Goal: Task Accomplishment & Management: Manage account settings

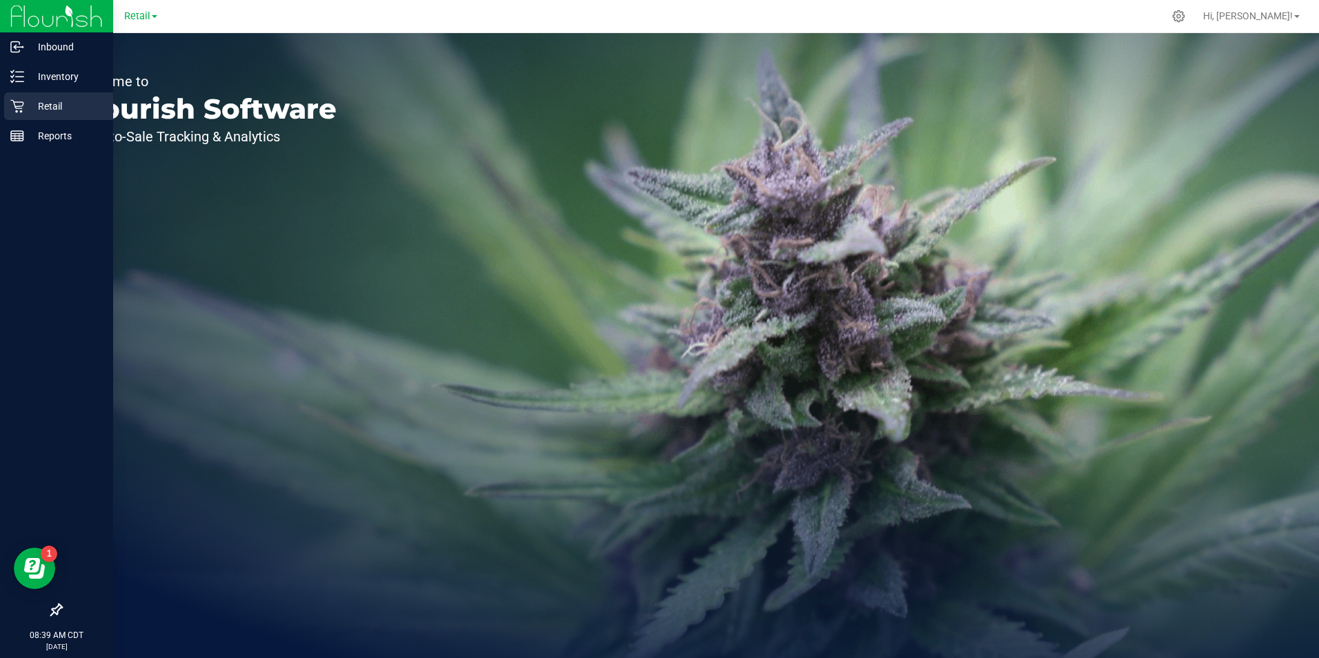
click at [41, 108] on p "Retail" at bounding box center [65, 106] width 83 height 17
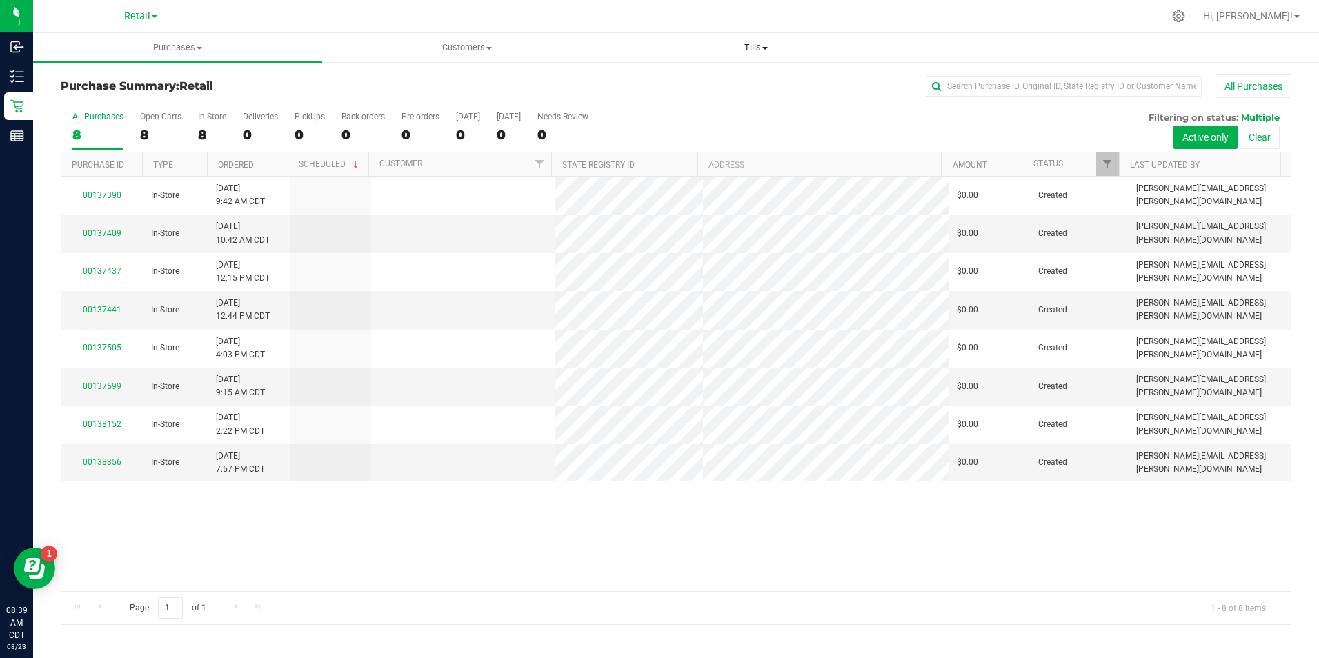
click at [767, 43] on span "Tills" at bounding box center [757, 47] width 288 height 12
click at [694, 81] on span "Manage tills" at bounding box center [658, 83] width 93 height 12
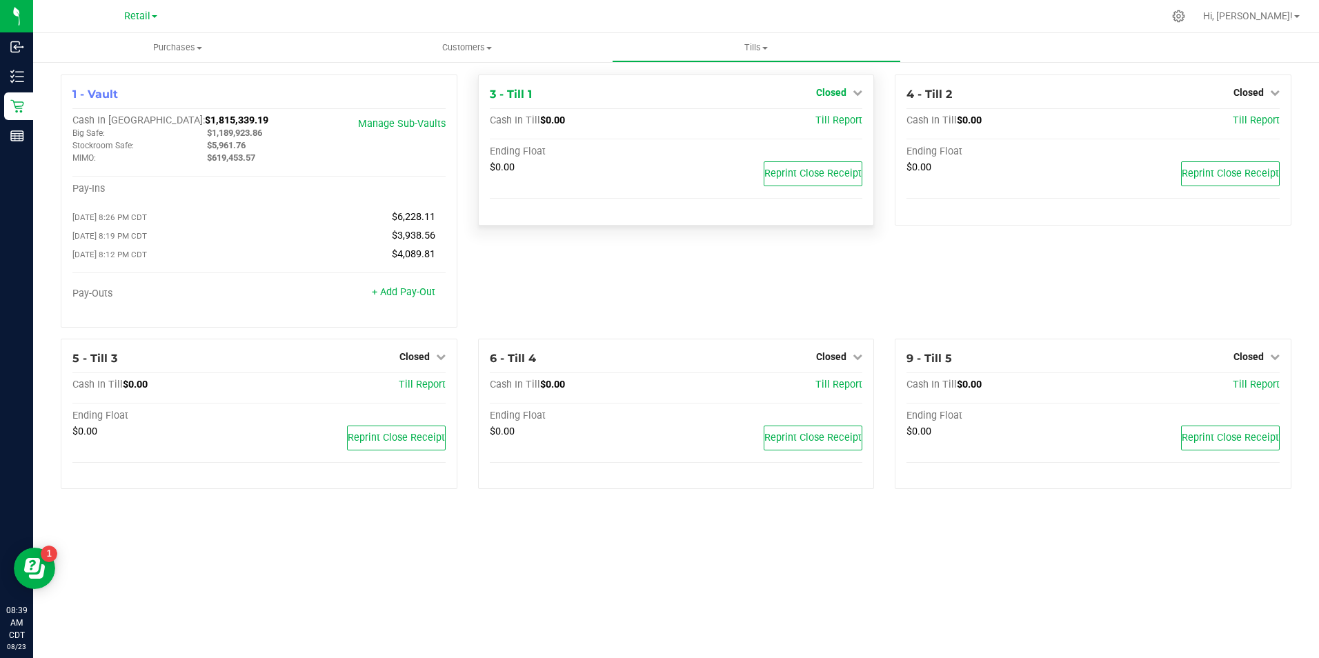
click at [856, 93] on icon at bounding box center [858, 93] width 10 height 10
click at [811, 117] on div "Open Till" at bounding box center [831, 121] width 102 height 17
click at [828, 124] on link "Open Till" at bounding box center [831, 121] width 37 height 11
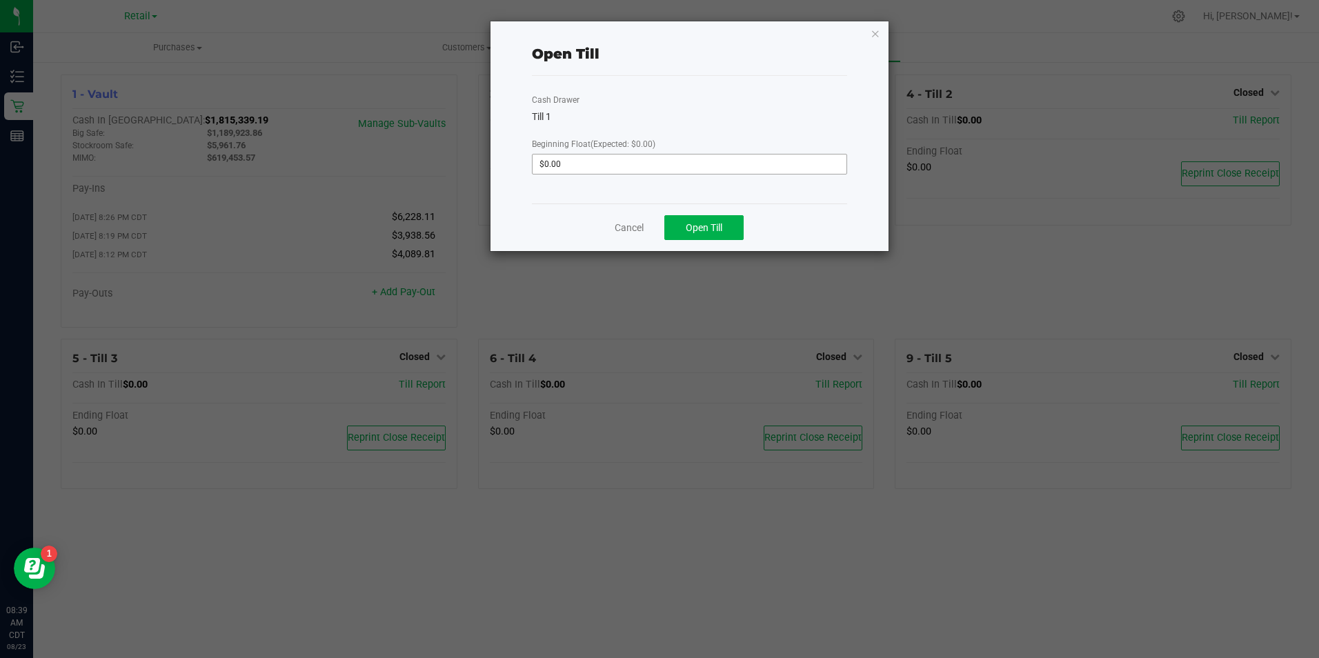
click at [682, 154] on span "$0.00" at bounding box center [689, 164] width 315 height 21
click at [681, 155] on input "0" at bounding box center [689, 164] width 313 height 19
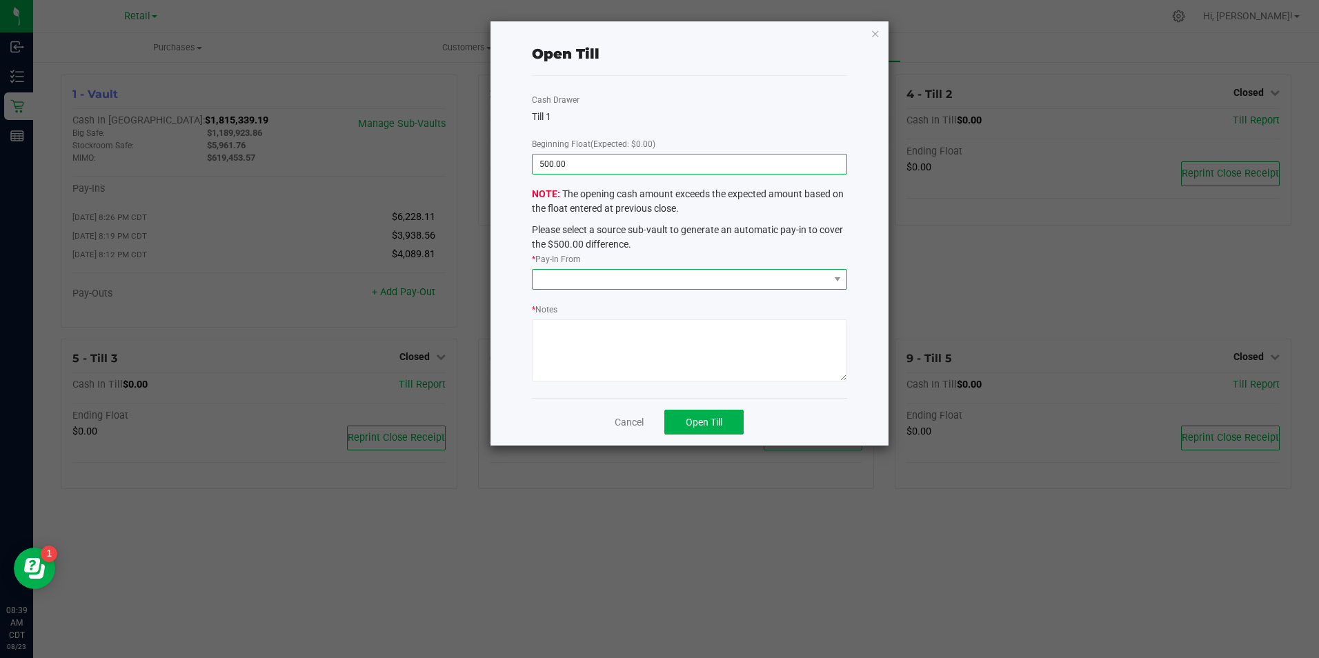
type input "$500.00"
click at [618, 277] on span at bounding box center [681, 279] width 296 height 19
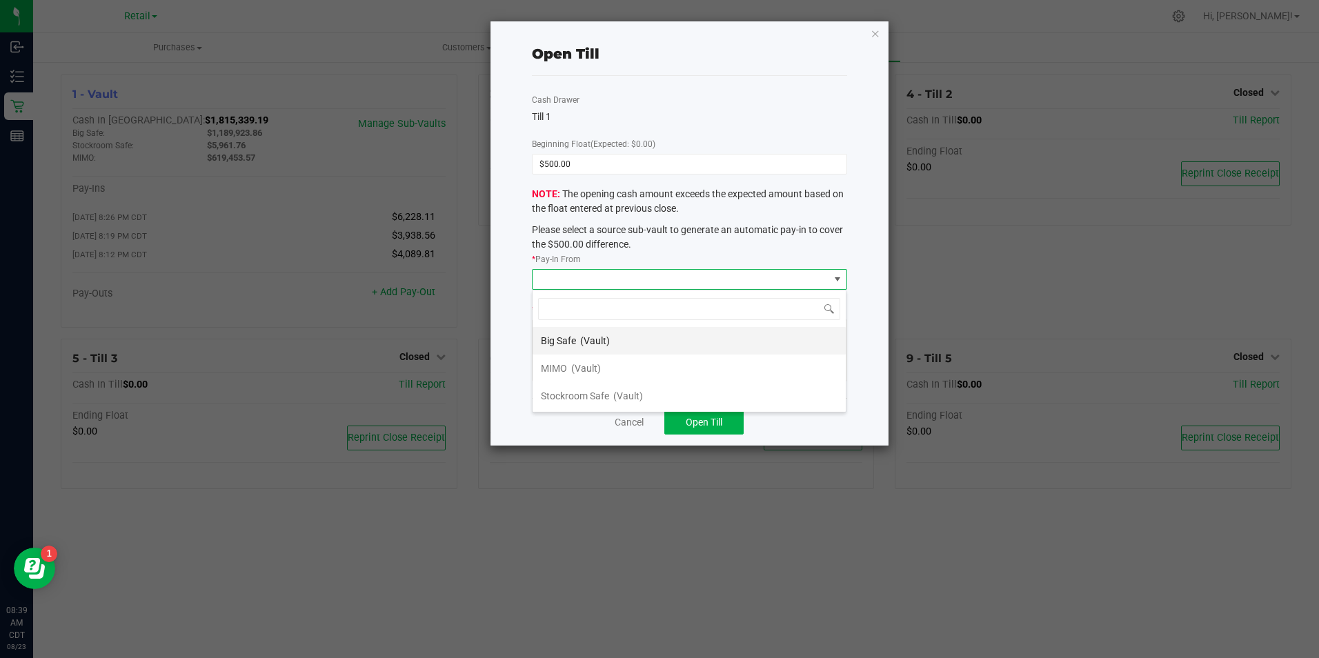
scroll to position [21, 315]
click at [604, 366] on li "MIMO (Vault)" at bounding box center [689, 369] width 313 height 28
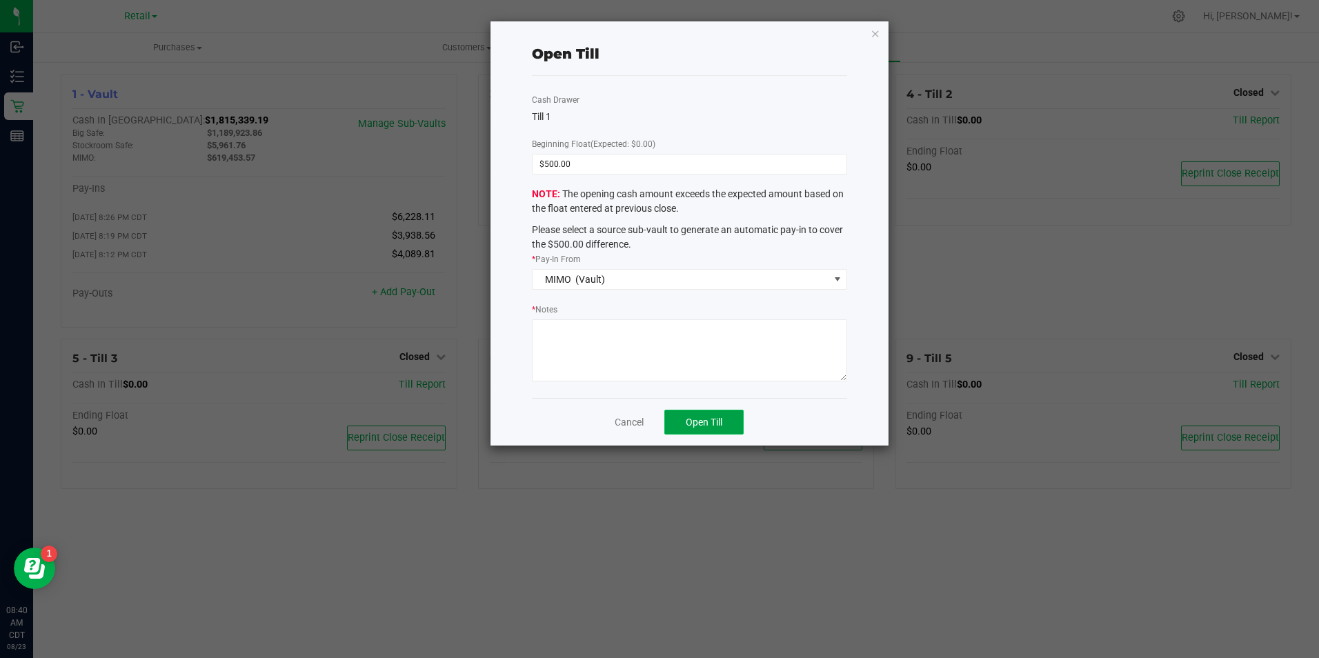
click at [684, 423] on button "Open Till" at bounding box center [703, 422] width 79 height 25
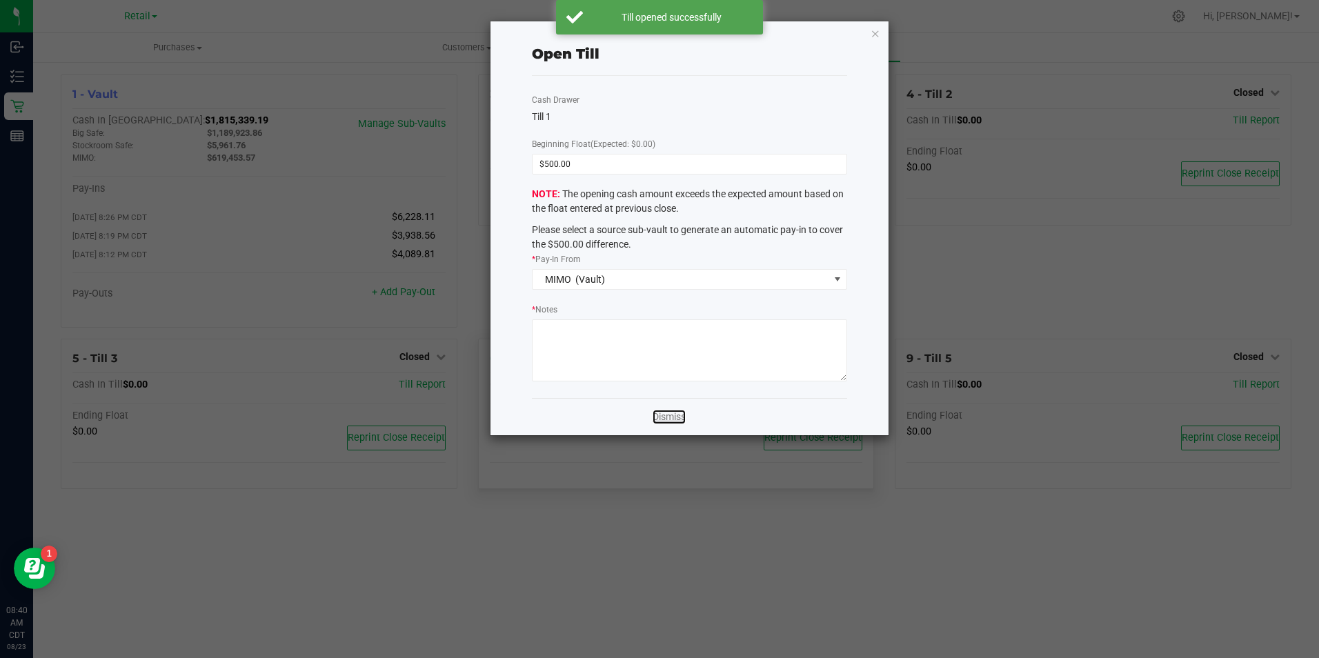
click at [678, 416] on link "Dismiss" at bounding box center [669, 417] width 33 height 14
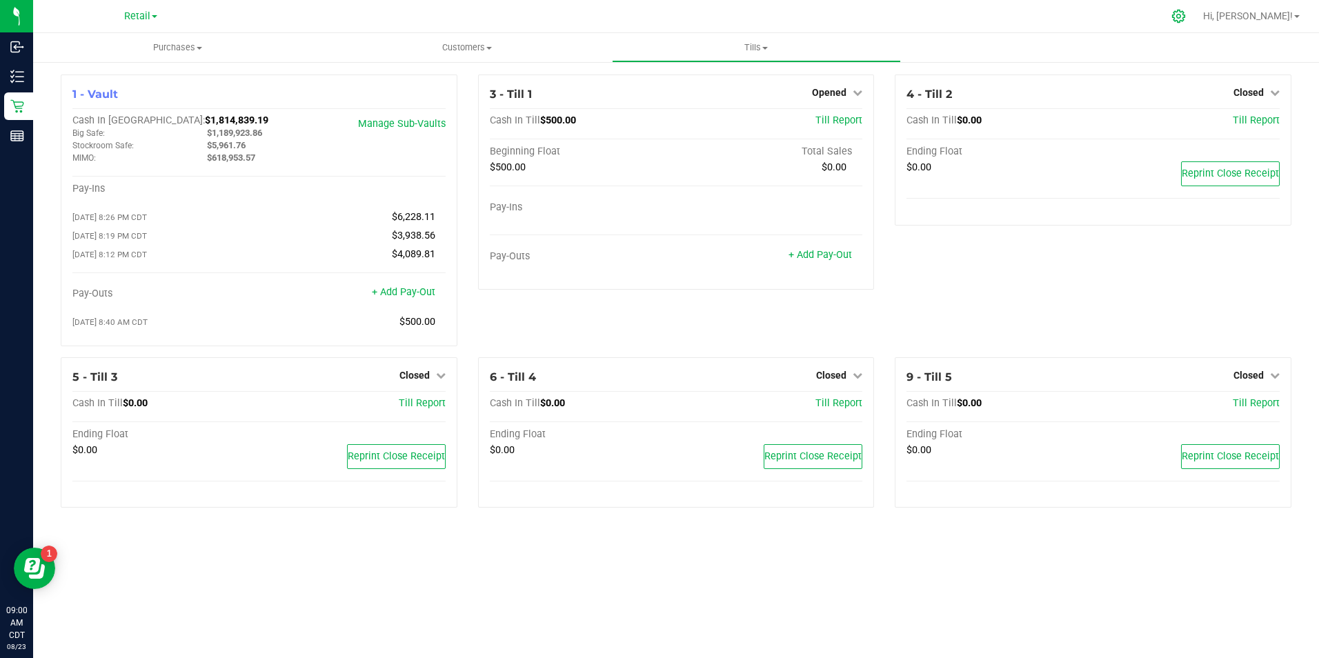
click at [1186, 22] on icon at bounding box center [1179, 16] width 14 height 14
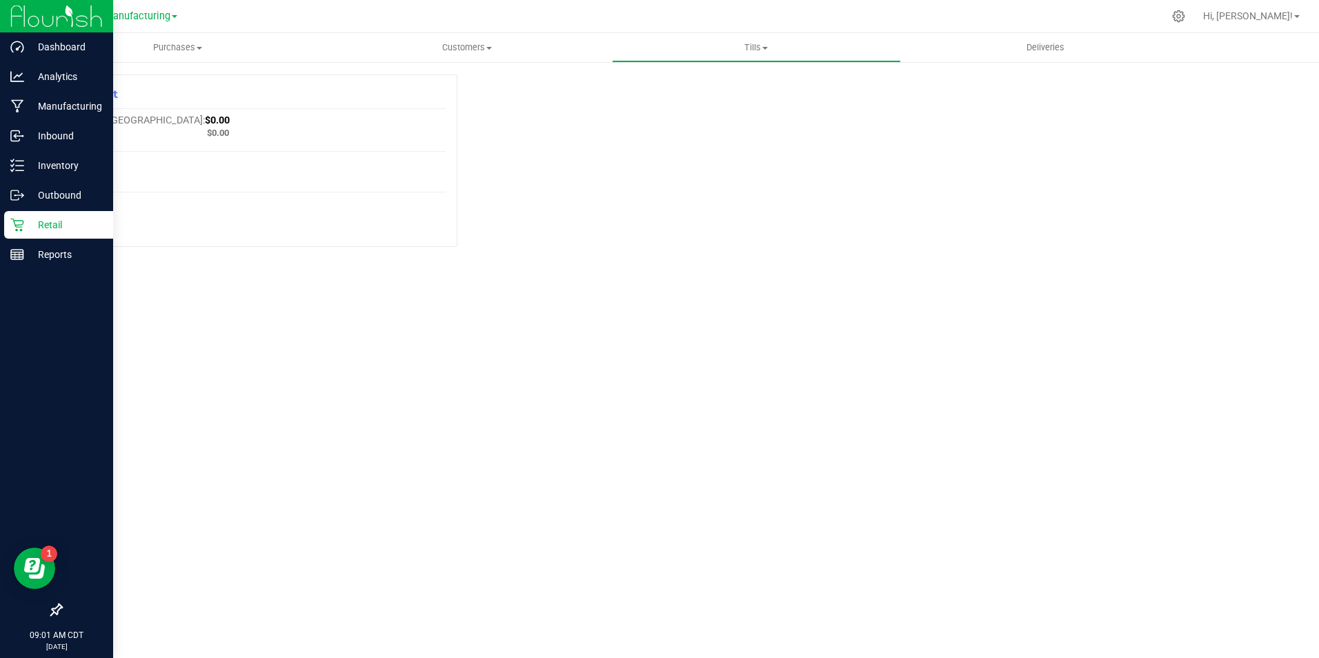
click at [37, 282] on div at bounding box center [56, 433] width 113 height 326
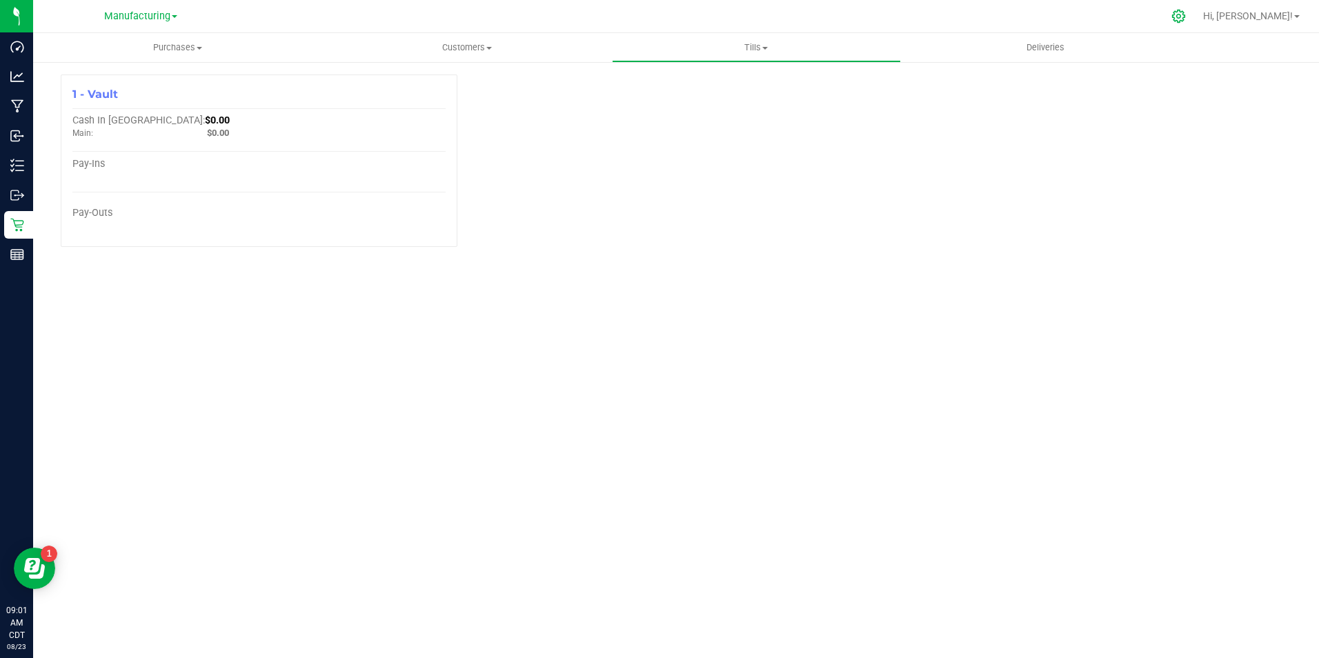
click at [1186, 16] on icon at bounding box center [1179, 16] width 14 height 14
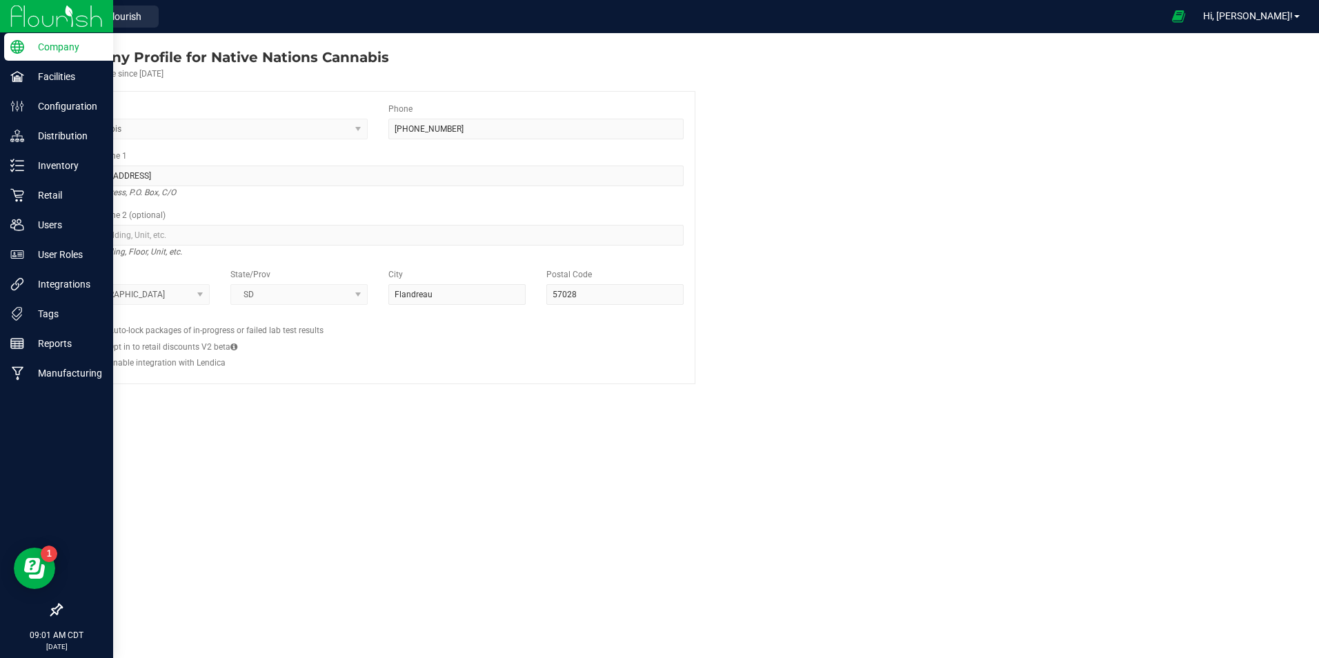
click at [19, 400] on div at bounding box center [56, 493] width 113 height 208
click at [37, 382] on div "Manufacturing" at bounding box center [58, 373] width 109 height 28
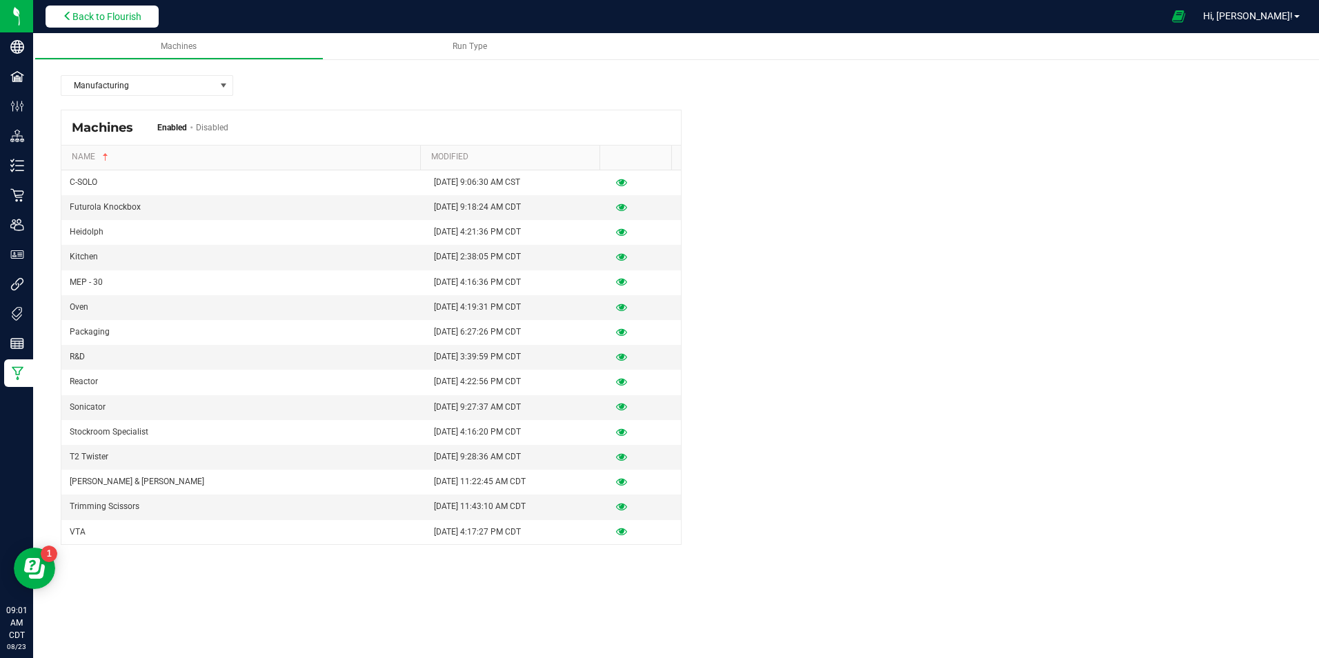
click at [126, 13] on span "Back to Flourish" at bounding box center [106, 16] width 69 height 11
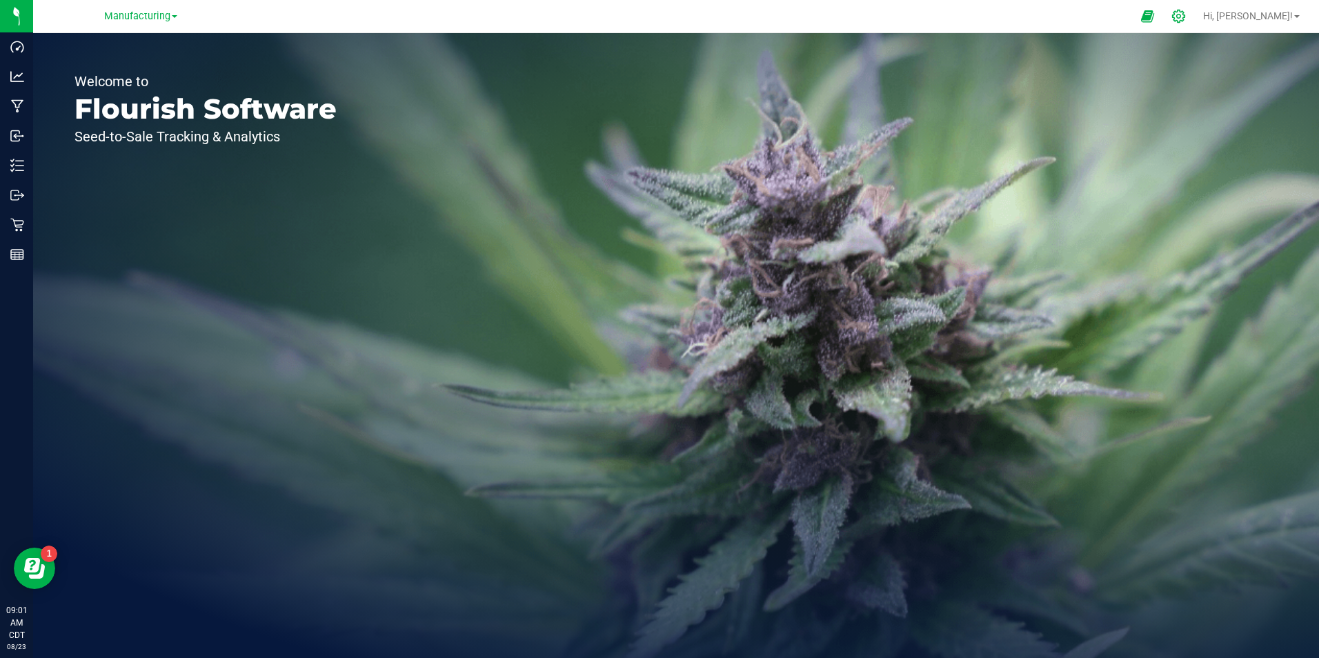
click at [1186, 12] on icon at bounding box center [1179, 16] width 14 height 14
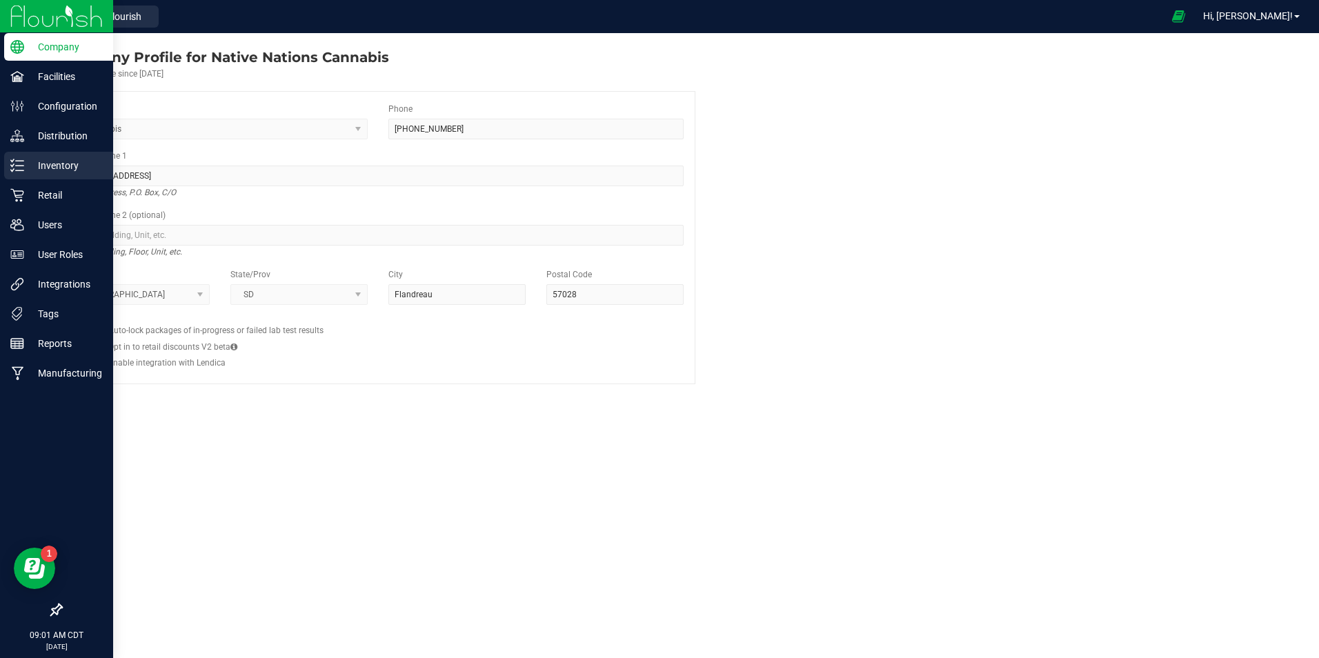
click at [53, 159] on p "Inventory" at bounding box center [65, 165] width 83 height 17
click at [40, 208] on div "Retail" at bounding box center [58, 195] width 109 height 28
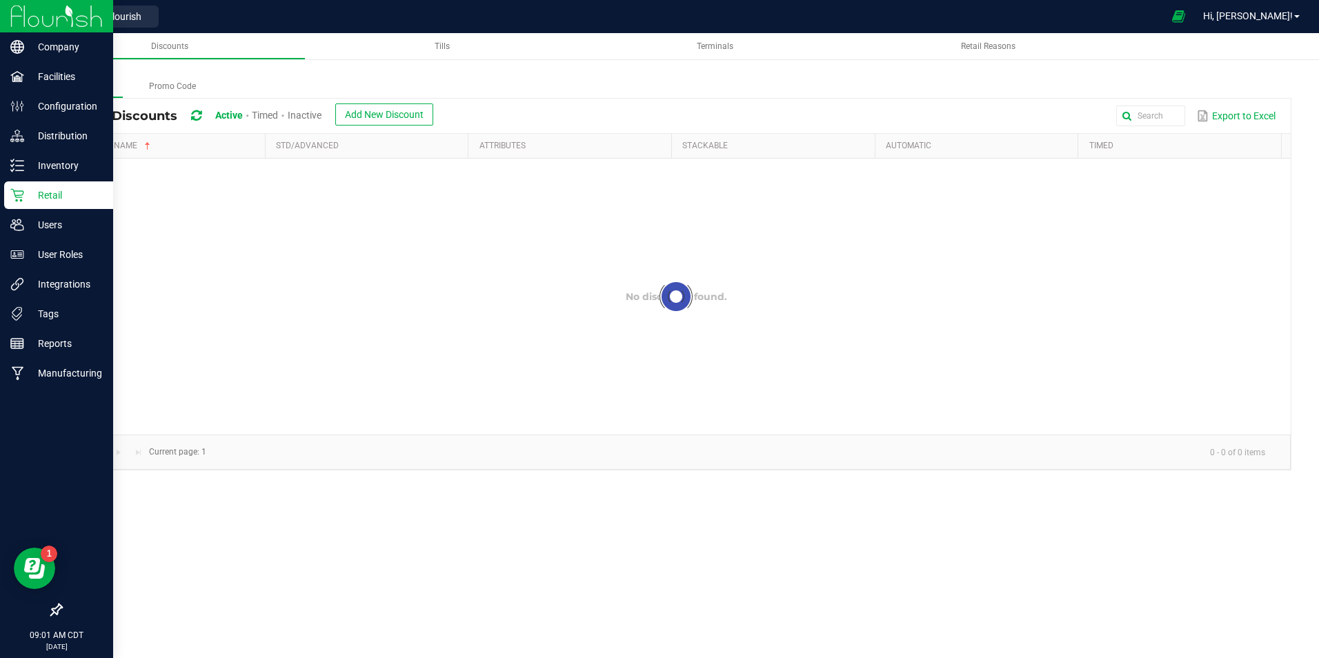
click at [42, 205] on div "Retail" at bounding box center [58, 195] width 109 height 28
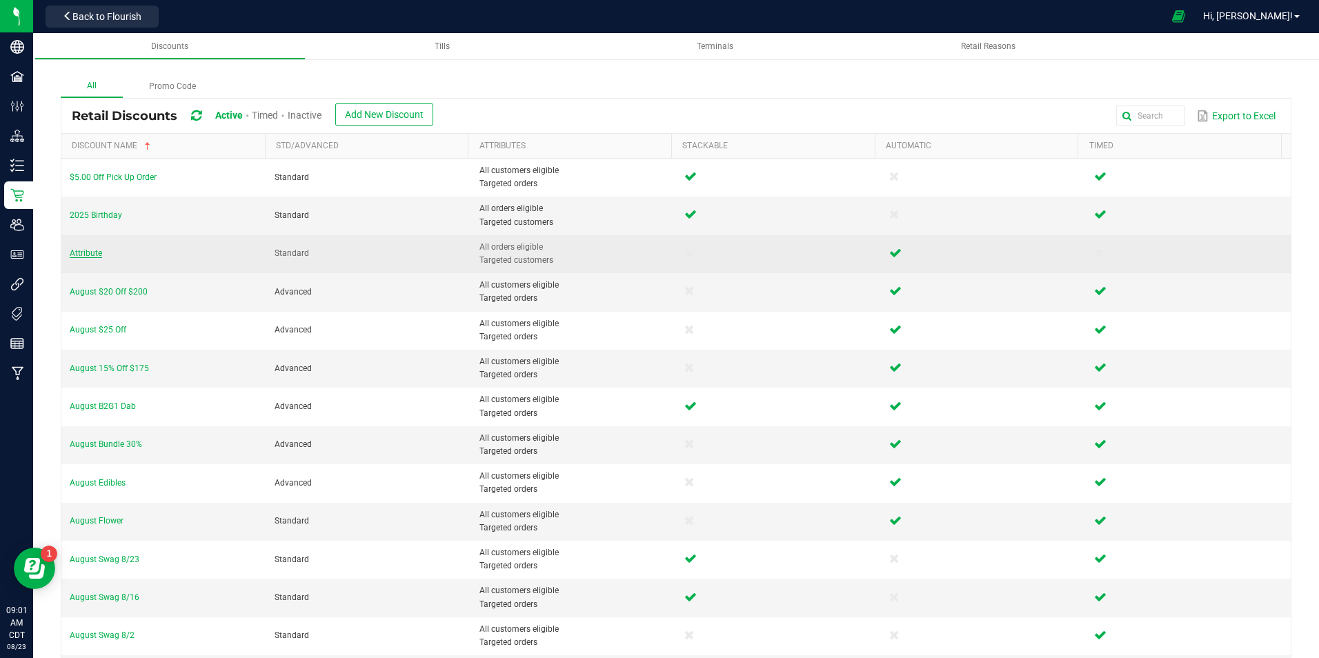
click at [79, 253] on span "Attribute" at bounding box center [86, 253] width 32 height 10
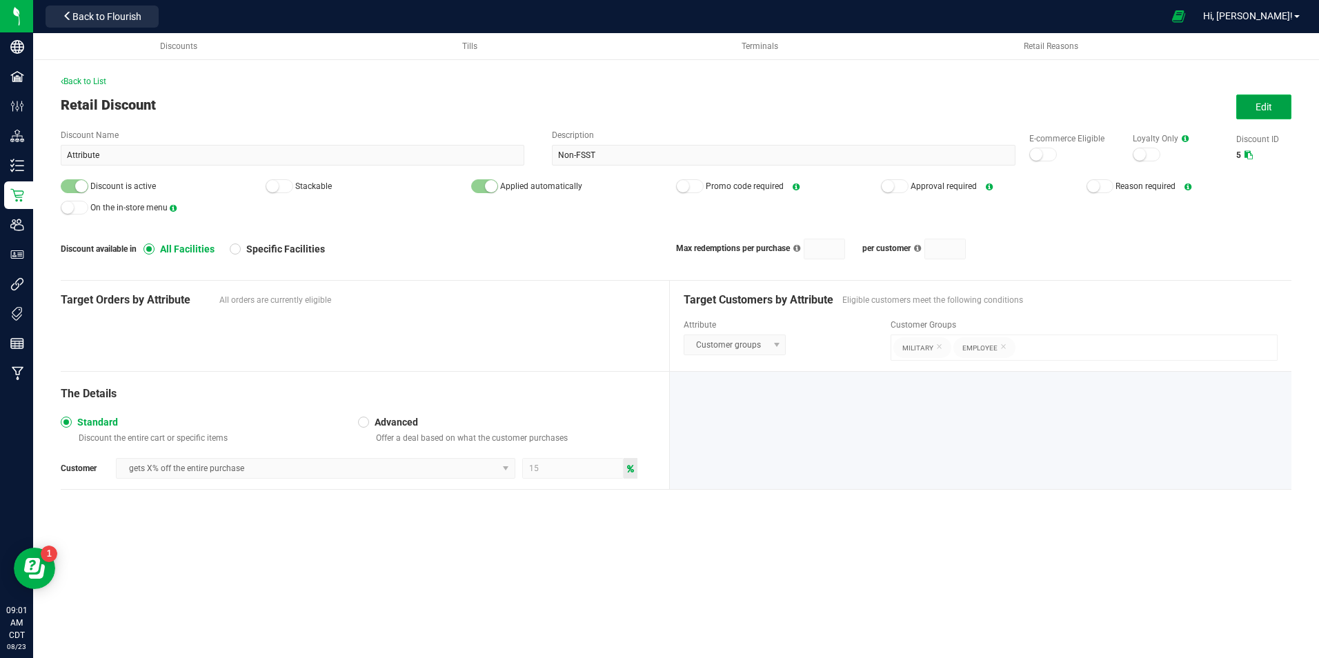
click at [1254, 99] on button "Edit" at bounding box center [1263, 107] width 55 height 25
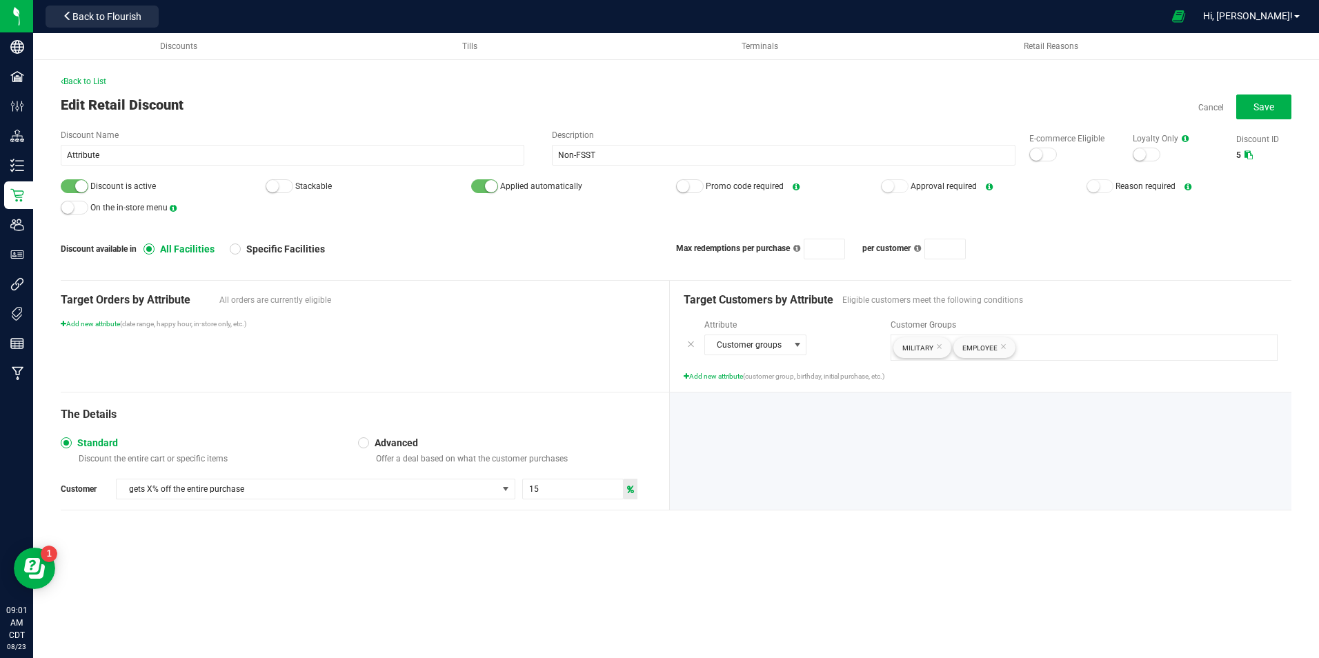
drag, startPoint x: 283, startPoint y: 188, endPoint x: 303, endPoint y: 185, distance: 20.2
click at [286, 187] on div at bounding box center [280, 186] width 28 height 14
click at [1263, 96] on button "Save" at bounding box center [1263, 107] width 55 height 25
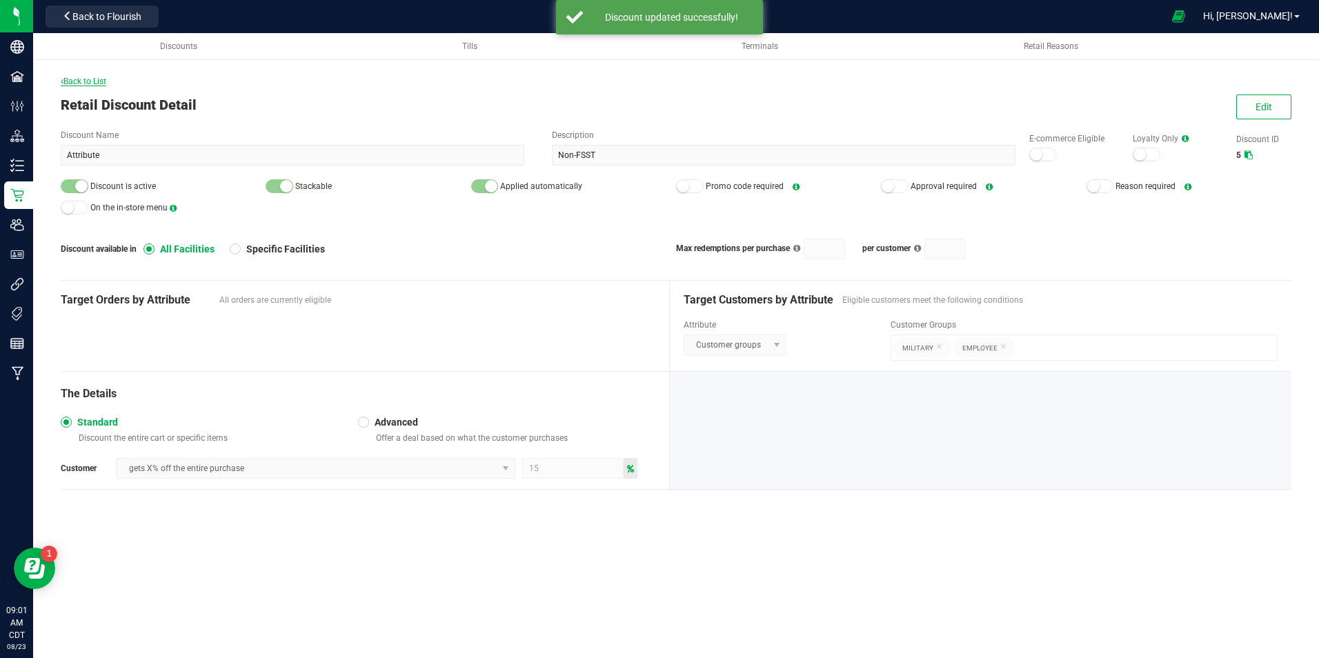
click at [80, 81] on span "Back to List" at bounding box center [84, 82] width 46 height 10
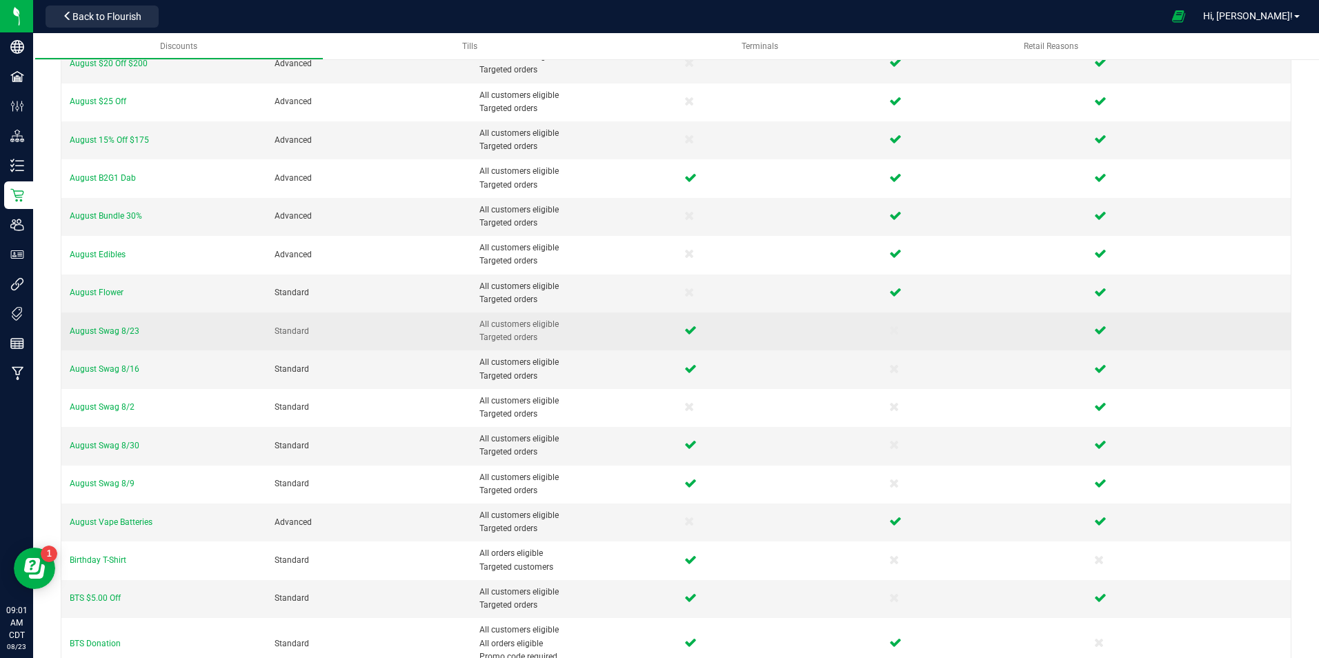
scroll to position [328, 0]
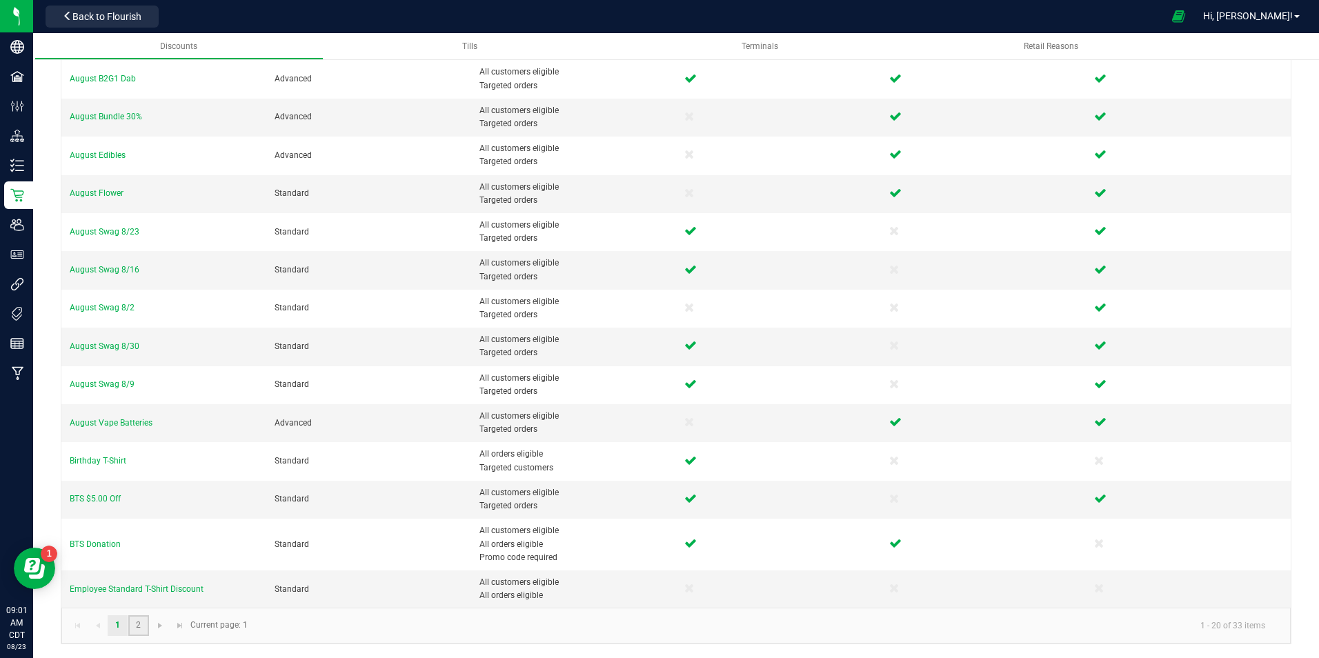
click at [140, 627] on link "2" at bounding box center [138, 625] width 20 height 21
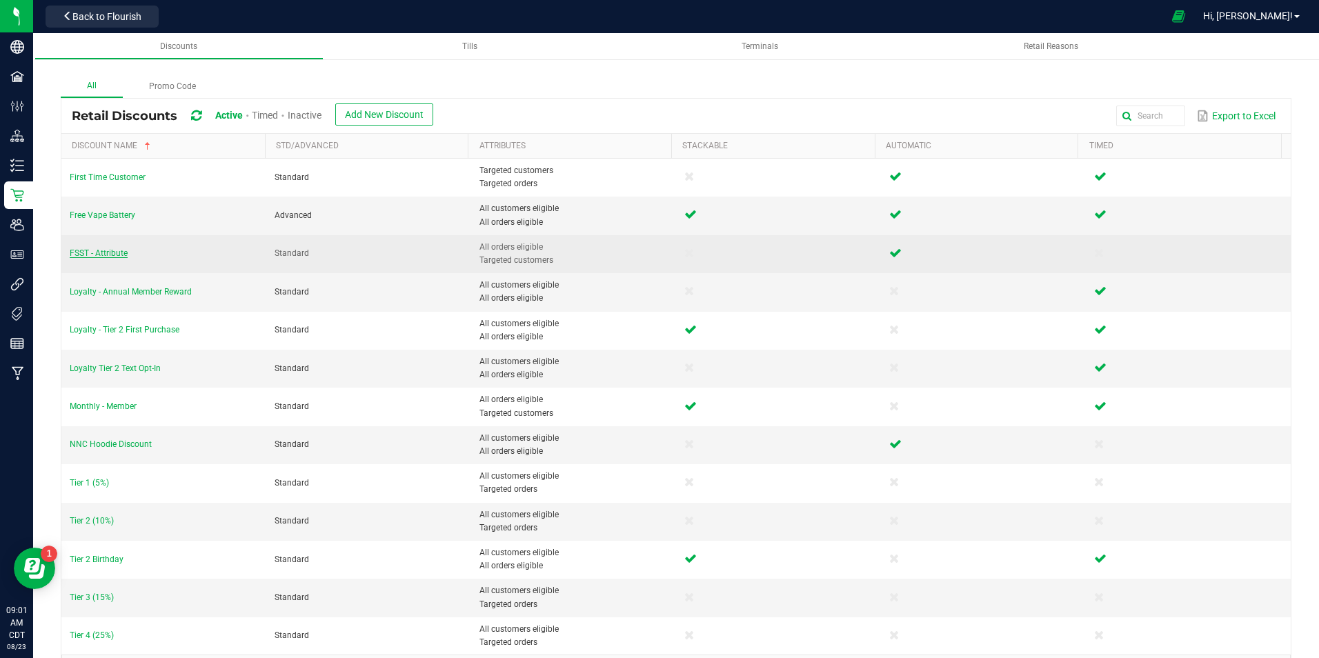
click at [117, 255] on span "FSST - Attribute" at bounding box center [99, 253] width 58 height 10
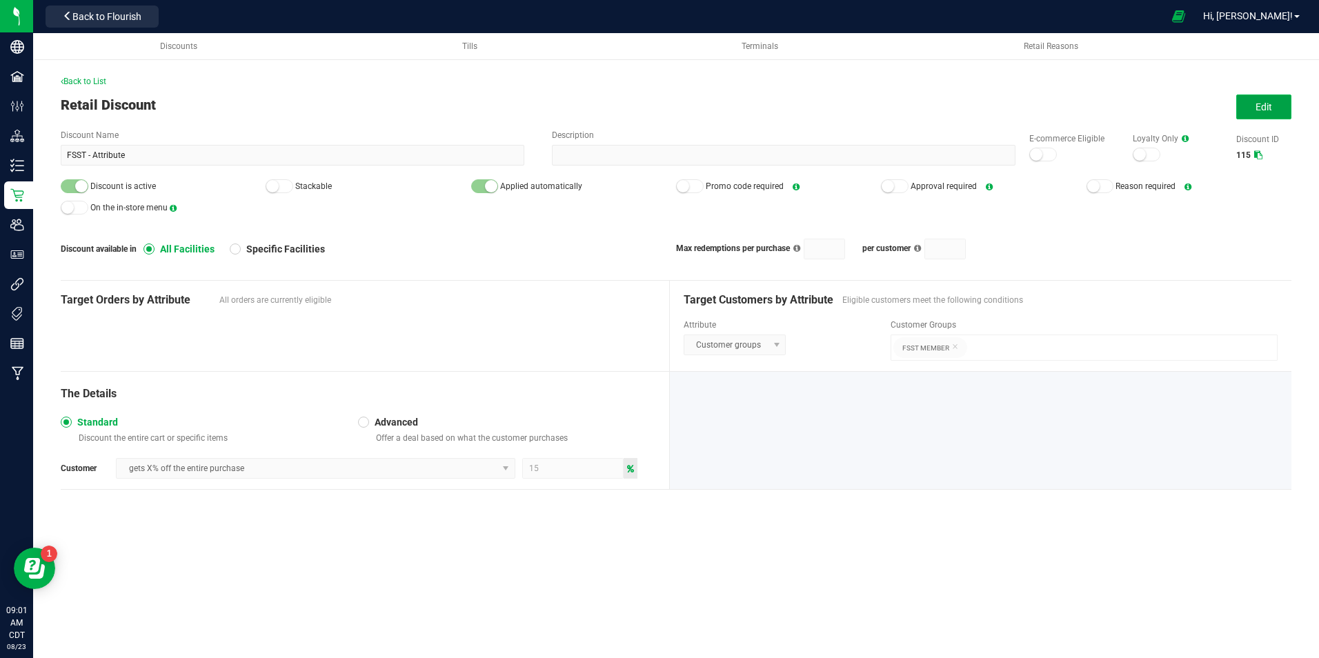
click at [1254, 106] on button "Edit" at bounding box center [1263, 107] width 55 height 25
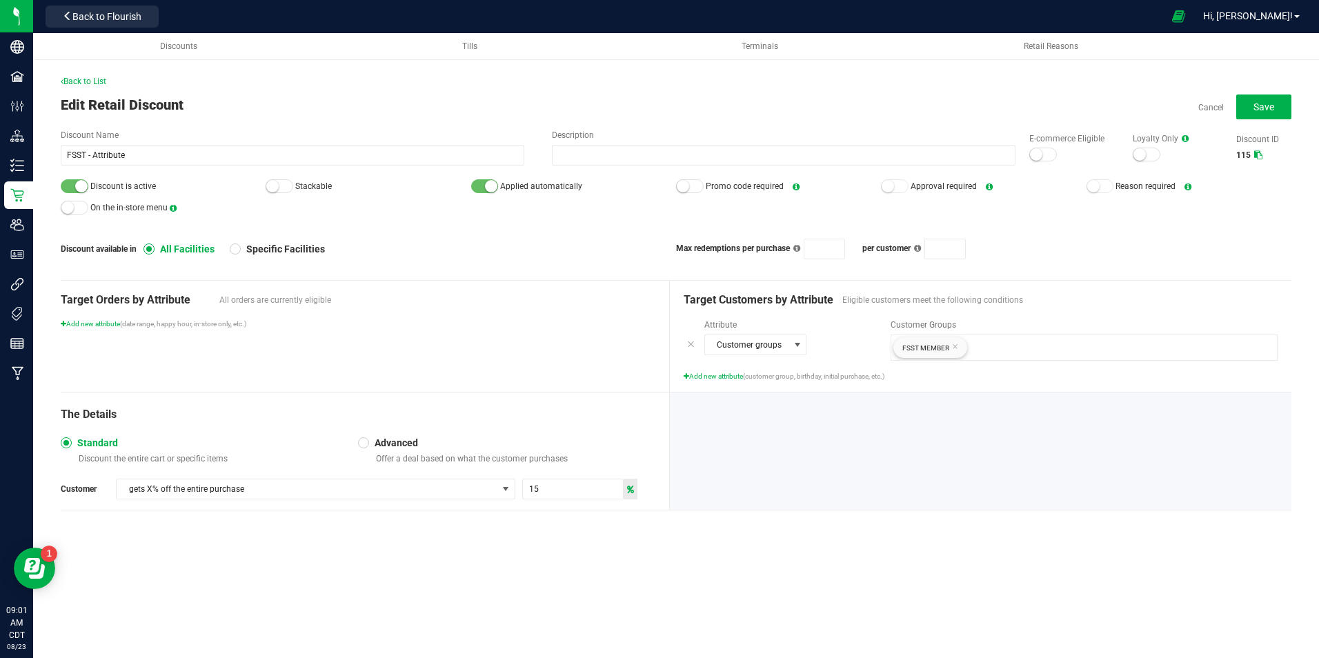
click at [286, 186] on div at bounding box center [280, 186] width 28 height 14
click at [1253, 108] on button "Save" at bounding box center [1263, 107] width 55 height 25
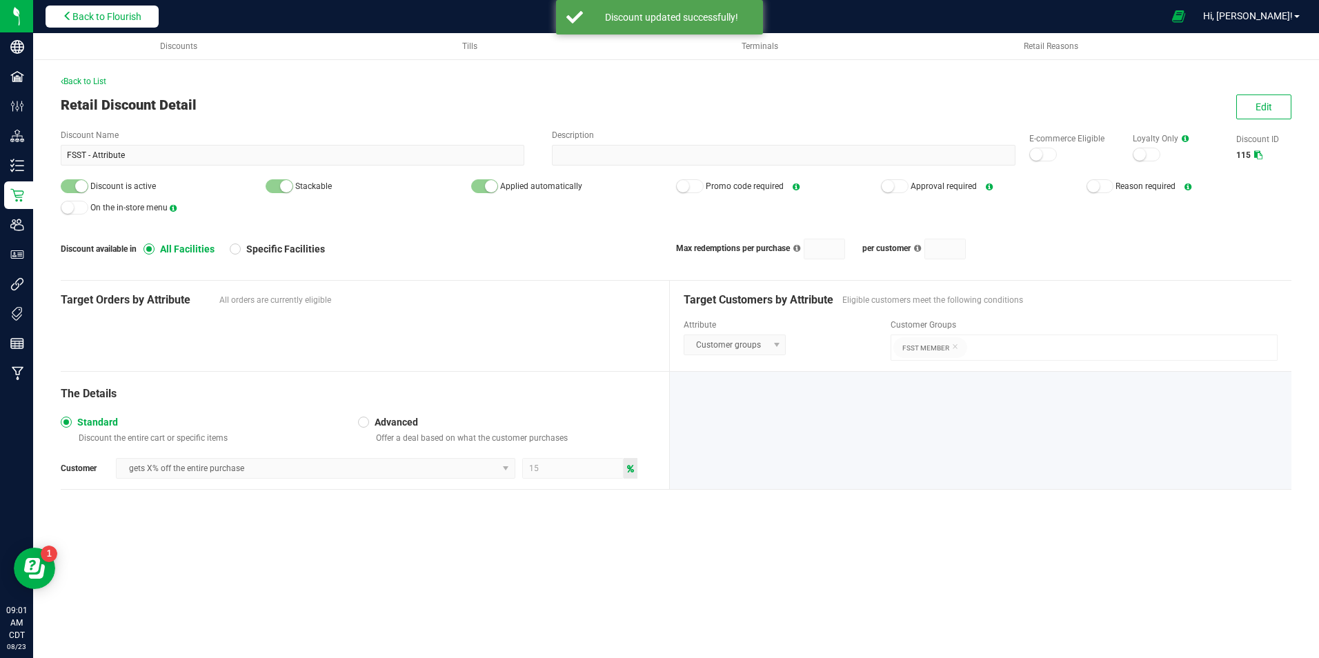
click at [72, 18] on button "Back to Flourish" at bounding box center [102, 17] width 113 height 22
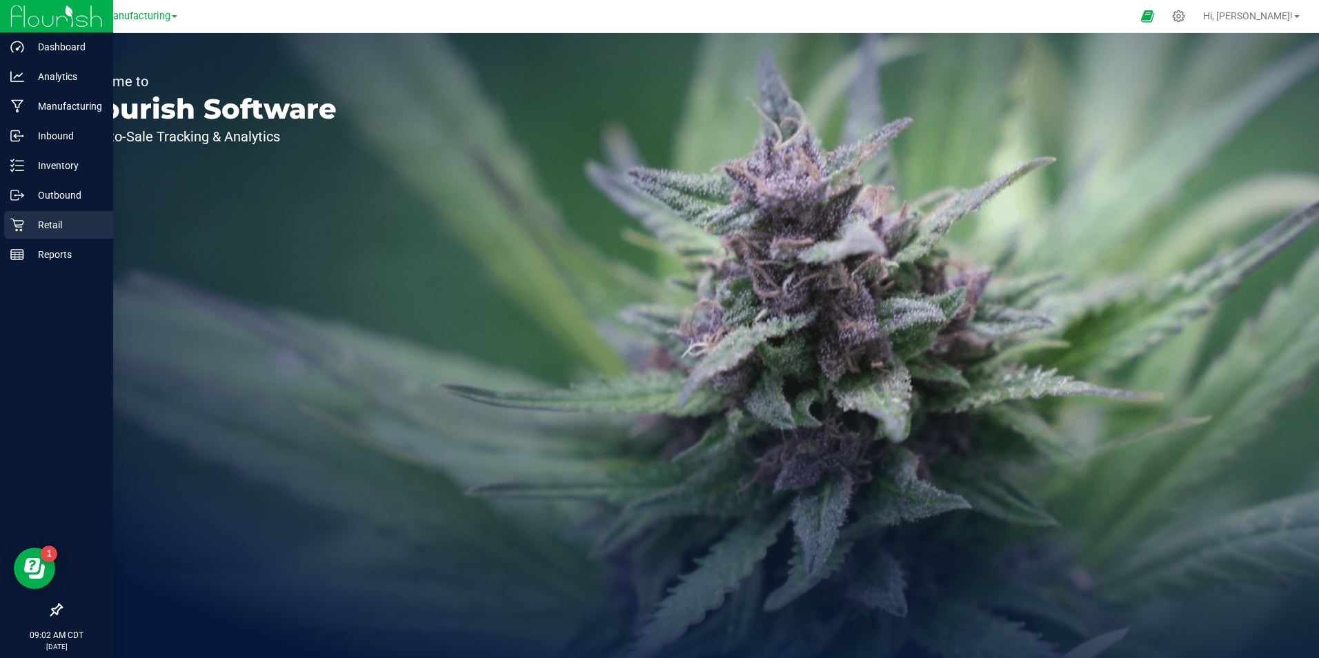
click at [51, 220] on p "Retail" at bounding box center [65, 225] width 83 height 17
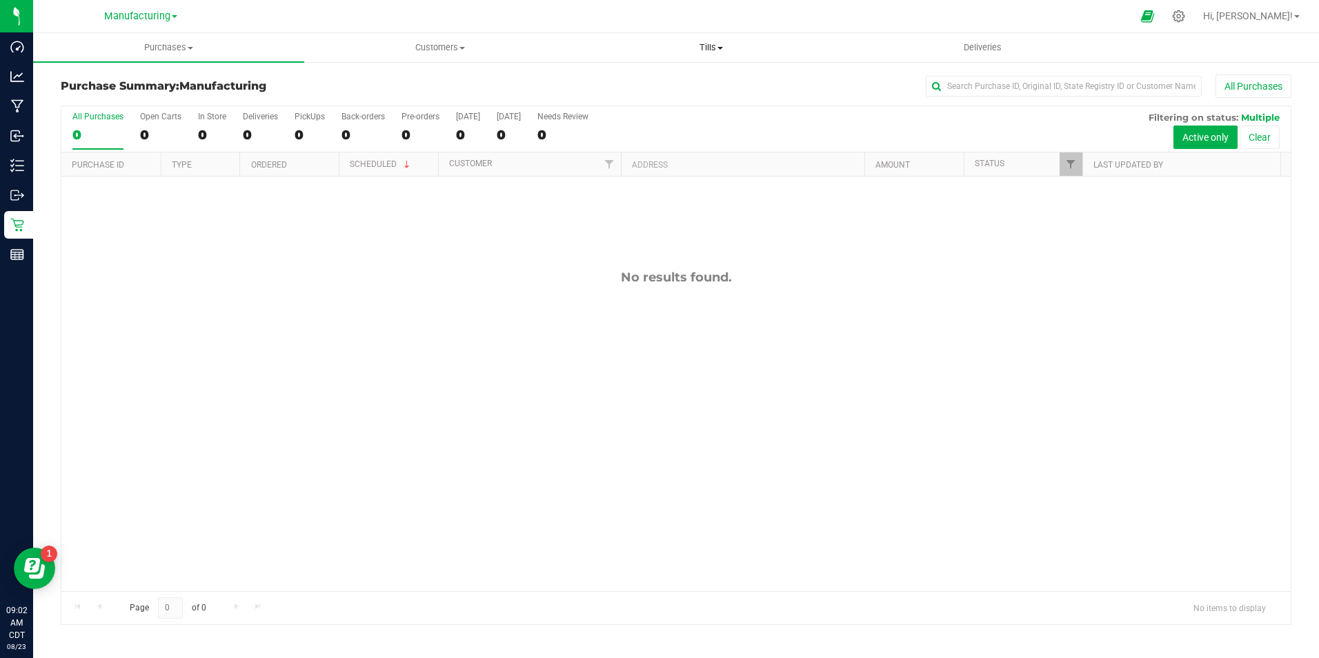
click at [703, 42] on span "Tills" at bounding box center [712, 47] width 270 height 12
click at [647, 86] on span "Manage tills" at bounding box center [622, 83] width 93 height 12
